Goal: Task Accomplishment & Management: Manage account settings

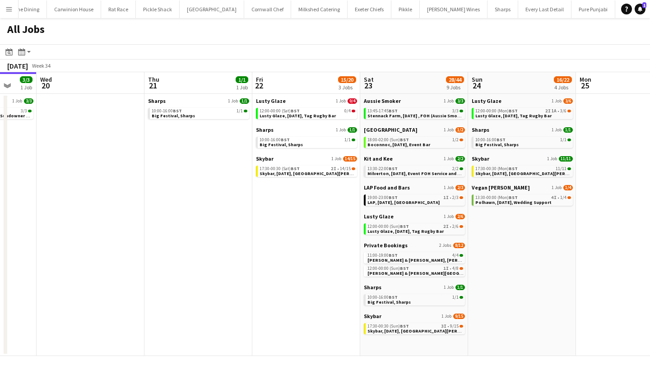
scroll to position [0, 398]
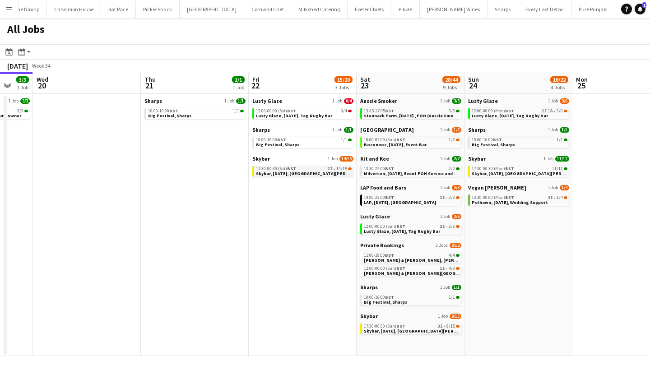
click at [304, 175] on span "Skybar, 22nd August, St Agnes" at bounding box center [313, 174] width 115 height 6
click at [519, 115] on span "Lusty Glaze, [DATE], Tag Rugby Bar" at bounding box center [509, 116] width 76 height 6
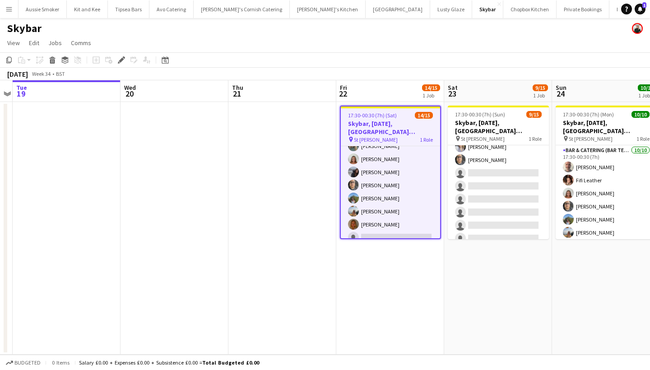
scroll to position [0, 313]
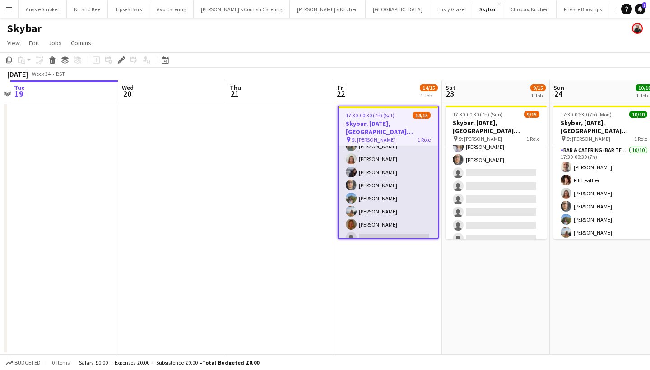
click at [375, 195] on app-card-role "Bar & Catering (Bar Tender) 2I 14/15 17:30-00:30 (7h) Richard James Dominic Sid…" at bounding box center [387, 139] width 99 height 214
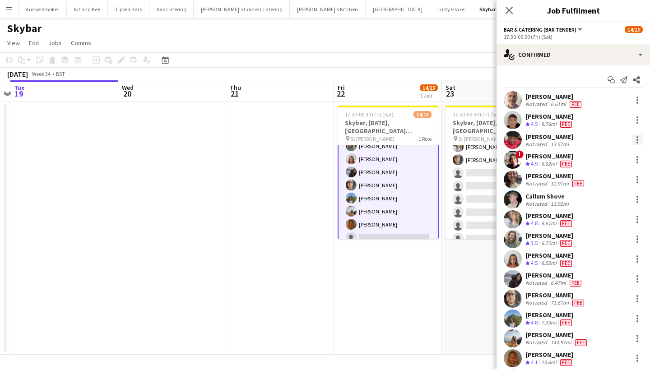
click at [635, 139] on div at bounding box center [637, 139] width 11 height 11
click at [555, 72] on div at bounding box center [325, 185] width 650 height 370
click at [541, 138] on div "[PERSON_NAME]" at bounding box center [549, 137] width 48 height 8
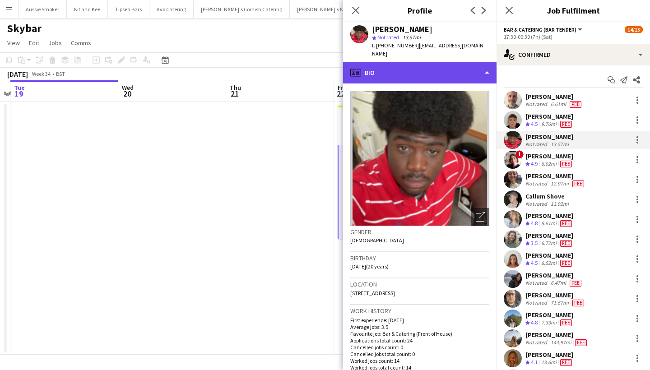
click at [428, 62] on div "profile Bio" at bounding box center [419, 73] width 153 height 22
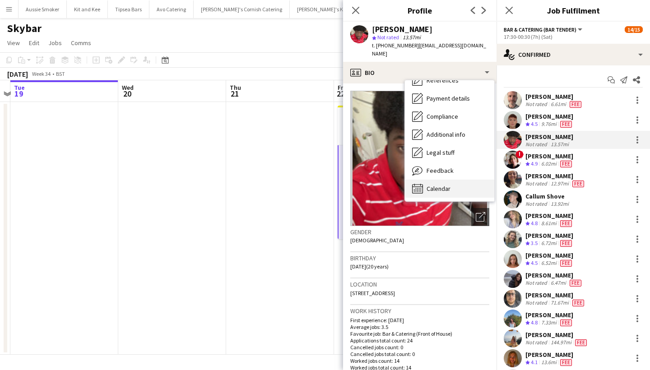
scroll to position [103, 0]
click at [438, 187] on div "Calendar Calendar" at bounding box center [449, 189] width 89 height 18
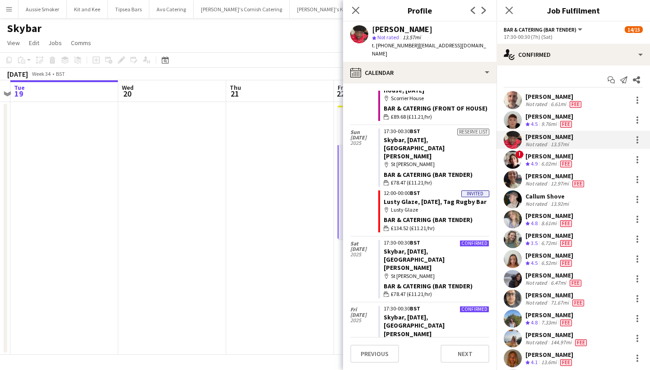
scroll to position [182, 0]
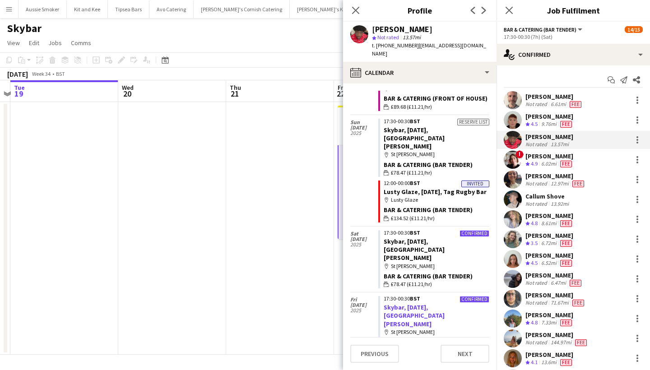
click at [444, 303] on link "Skybar, 22nd August, St Agnes" at bounding box center [413, 315] width 61 height 24
click at [558, 140] on div "[PERSON_NAME]" at bounding box center [549, 137] width 48 height 8
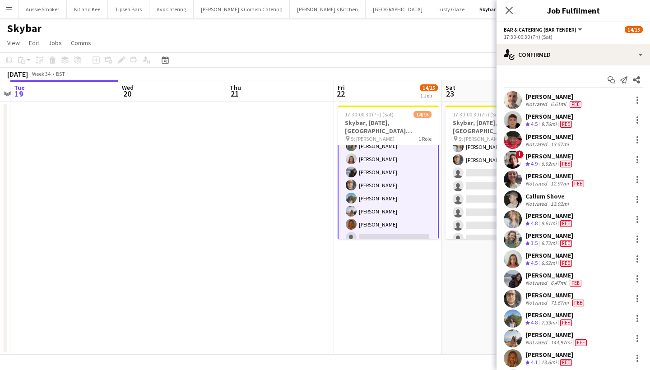
click at [558, 140] on div "[PERSON_NAME]" at bounding box center [549, 137] width 48 height 8
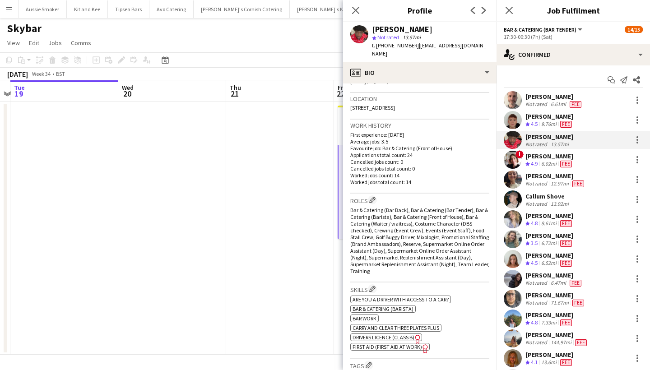
scroll to position [141, 0]
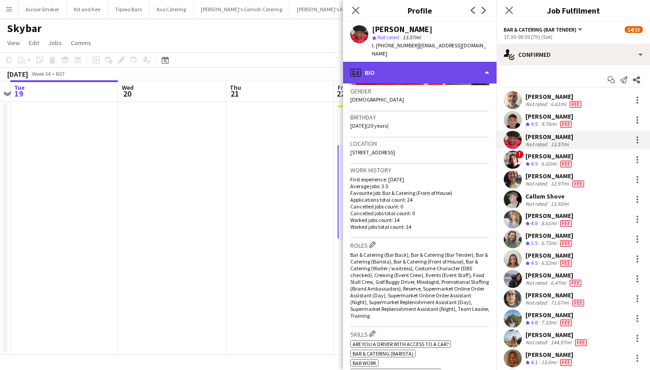
click at [428, 62] on div "profile Bio" at bounding box center [419, 73] width 153 height 22
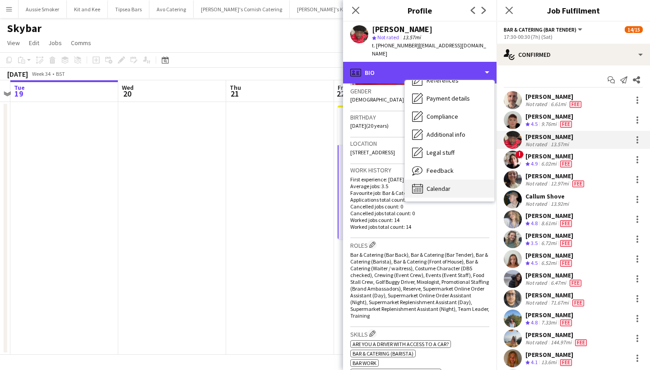
scroll to position [103, 0]
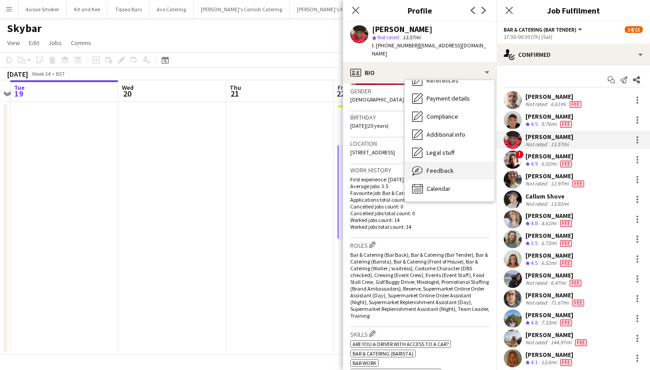
click at [431, 166] on span "Feedback" at bounding box center [439, 170] width 27 height 8
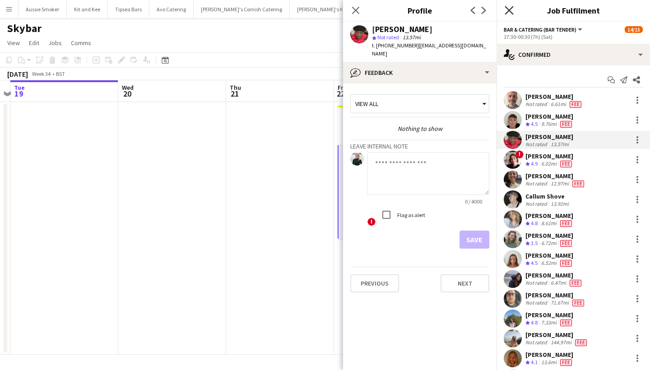
click at [510, 9] on icon at bounding box center [508, 10] width 9 height 9
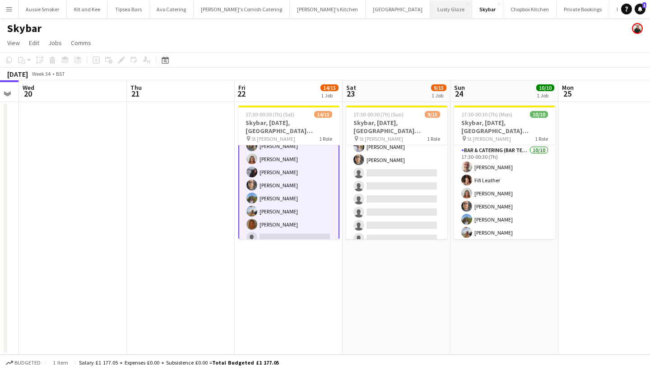
scroll to position [0, 0]
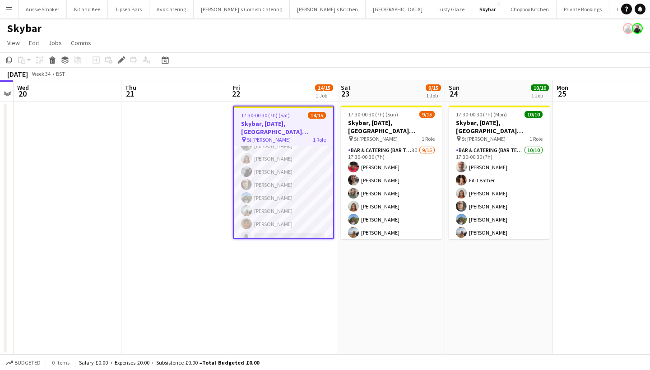
scroll to position [114, 0]
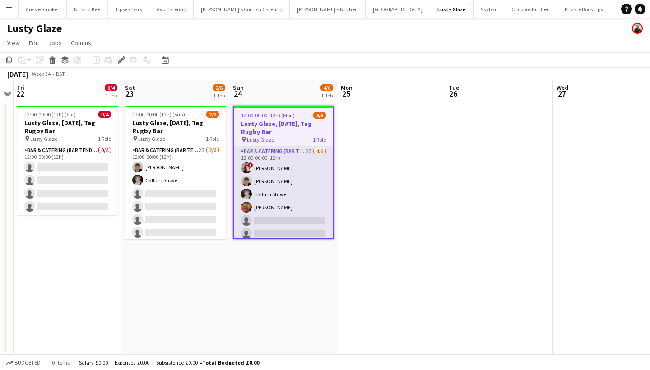
click at [300, 210] on app-card-role "Bar & Catering (Bar Tender) 2I [DATE] 12:00-00:00 (12h) ! [PERSON_NAME] [PERSON…" at bounding box center [283, 194] width 99 height 96
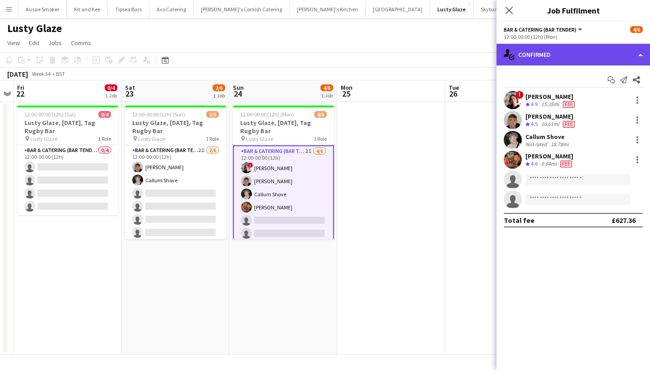
click at [540, 60] on div "single-neutral-actions-check-2 Confirmed" at bounding box center [572, 55] width 153 height 22
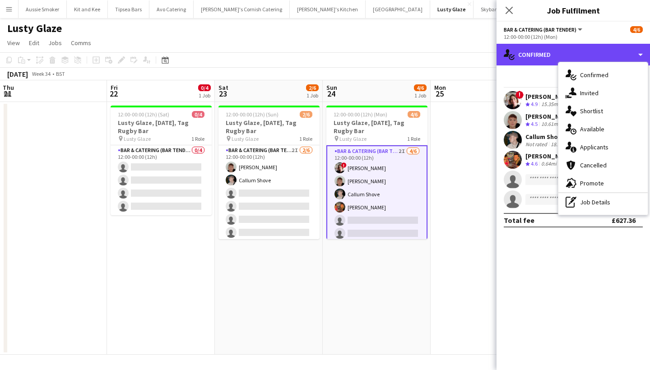
scroll to position [0, 216]
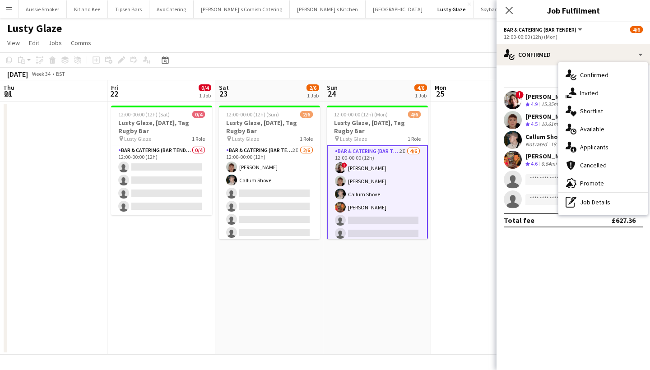
click at [547, 123] on div "10.61mi" at bounding box center [550, 124] width 22 height 8
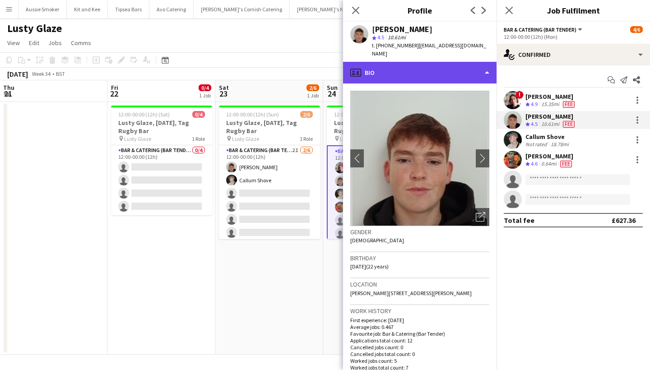
click at [439, 65] on div "profile Bio" at bounding box center [419, 73] width 153 height 22
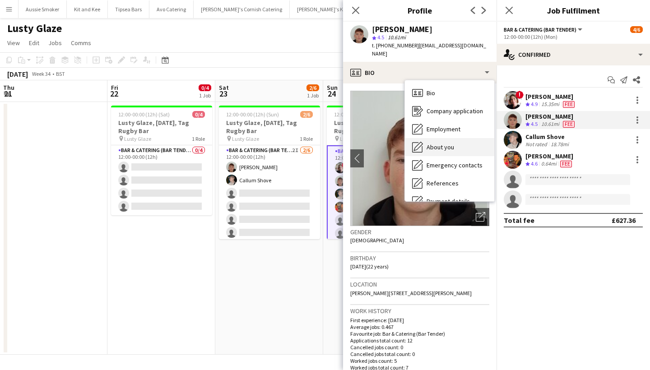
click at [447, 143] on span "About you" at bounding box center [440, 147] width 28 height 8
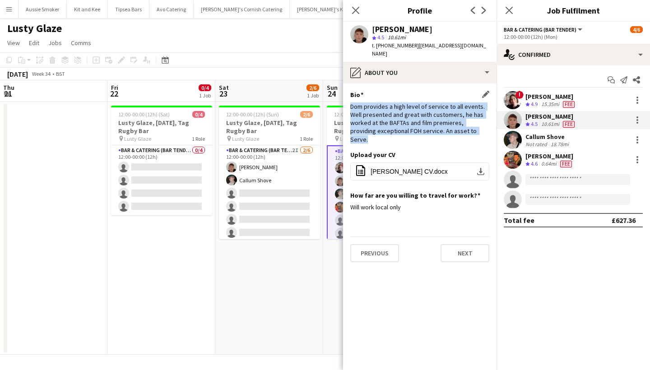
drag, startPoint x: 350, startPoint y: 97, endPoint x: 466, endPoint y: 122, distance: 117.9
click at [466, 122] on div "Dom provides a high level of service to all events. Well presented and great wi…" at bounding box center [419, 122] width 139 height 41
copy div "Dom provides a high level of service to all events. Well presented and great wi…"
